Goal: Communication & Community: Answer question/provide support

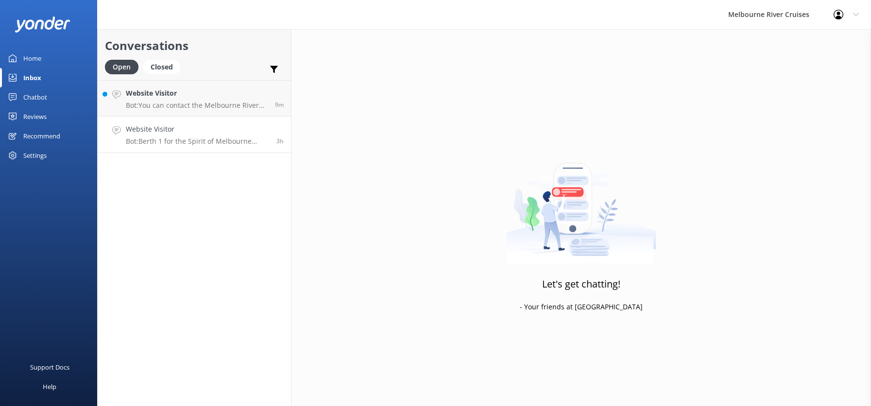
drag, startPoint x: 0, startPoint y: 0, endPoint x: 158, endPoint y: 137, distance: 209.2
click at [158, 137] on p "Bot: Berth 1 for the Spirit of Melbourne Dinner Cruise is located at [GEOGRAPHI…" at bounding box center [197, 141] width 143 height 9
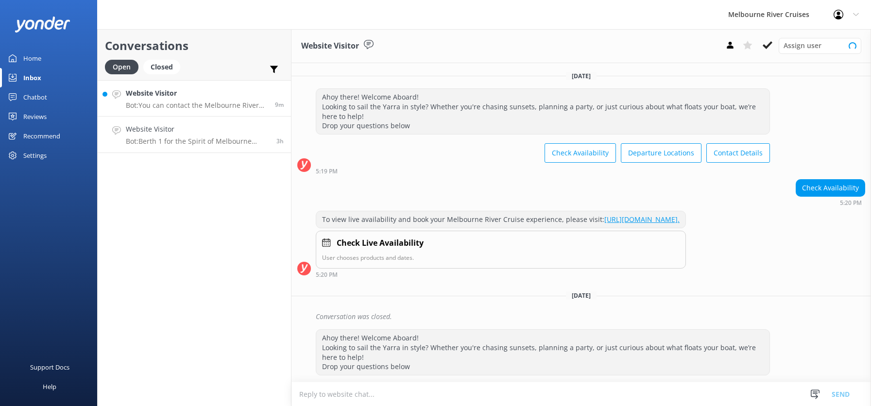
scroll to position [100, 0]
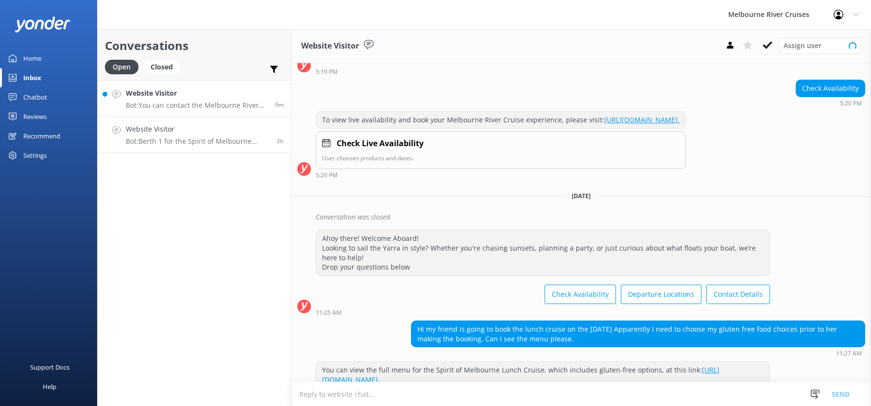
click at [164, 98] on h4 "Website Visitor" at bounding box center [197, 93] width 142 height 11
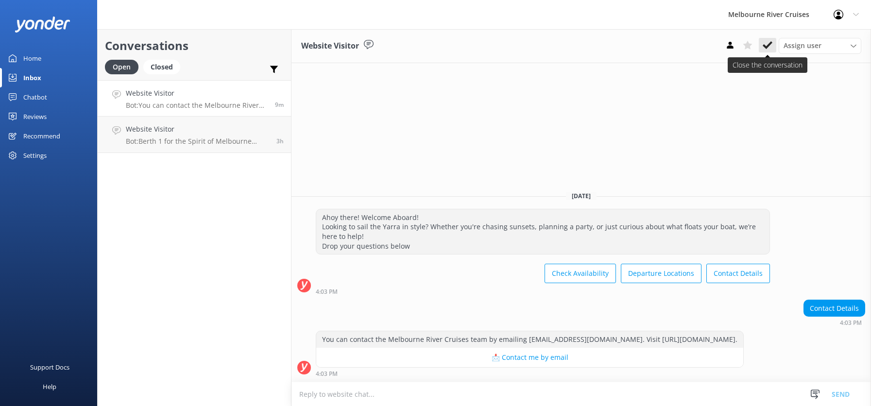
click at [768, 43] on icon at bounding box center [767, 45] width 10 height 10
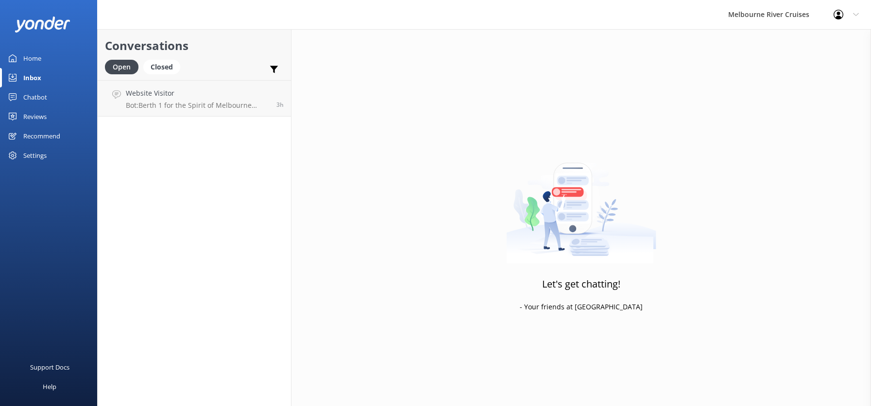
click at [29, 79] on div "Inbox" at bounding box center [32, 77] width 18 height 19
click at [167, 100] on div "Website Visitor Bot: Berth 1 for the Spirit of Melbourne Dinner Cruise is locat…" at bounding box center [197, 98] width 143 height 21
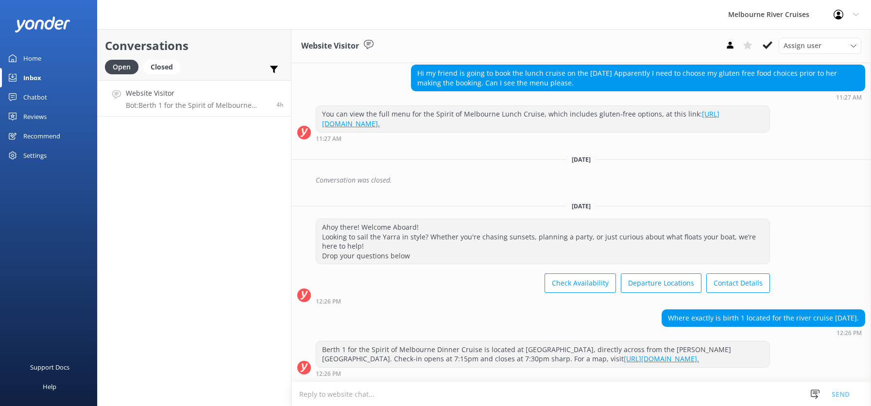
scroll to position [374, 0]
